Goal: Transaction & Acquisition: Purchase product/service

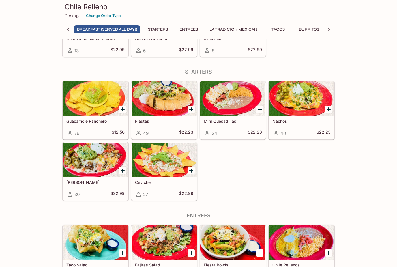
click at [162, 164] on div at bounding box center [164, 159] width 65 height 35
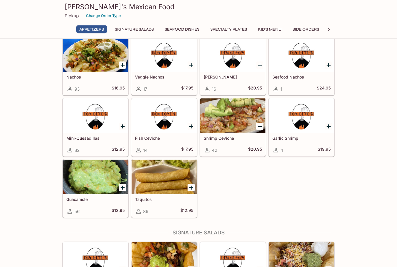
scroll to position [24, 0]
click at [162, 125] on div at bounding box center [164, 115] width 65 height 35
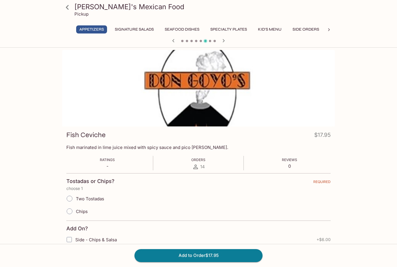
click at [303, 31] on button "Side Orders" at bounding box center [305, 29] width 33 height 8
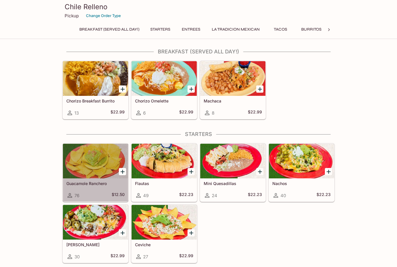
click at [93, 166] on div at bounding box center [95, 161] width 65 height 35
